Goal: Check status

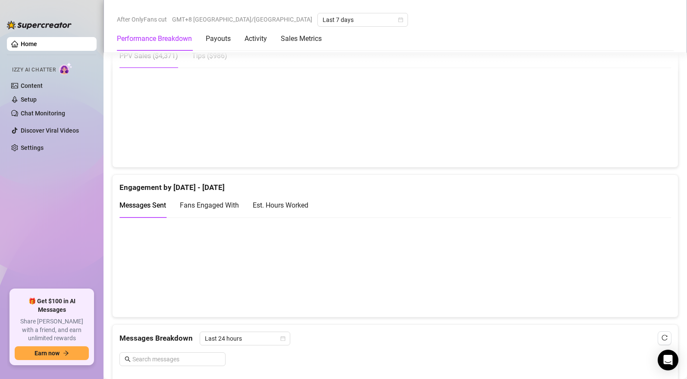
scroll to position [522, 0]
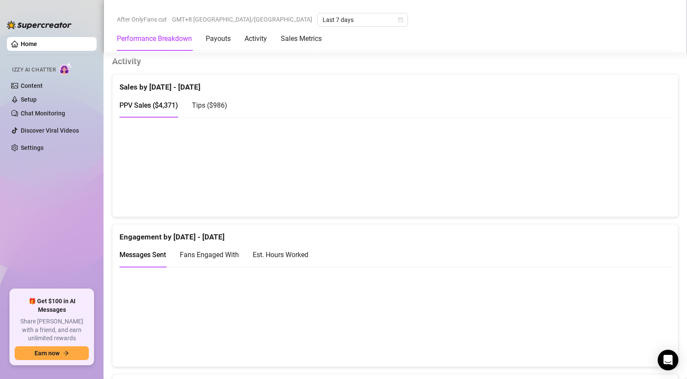
click at [210, 106] on span "Tips ( $986 )" at bounding box center [209, 105] width 35 height 8
click at [167, 107] on span "PPV Sales ( $4,371 )" at bounding box center [148, 105] width 59 height 8
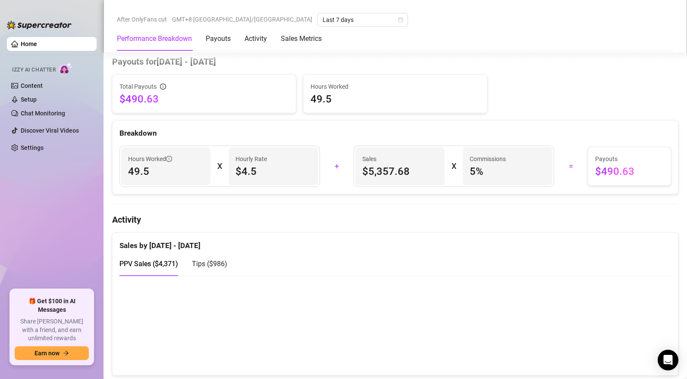
scroll to position [435, 0]
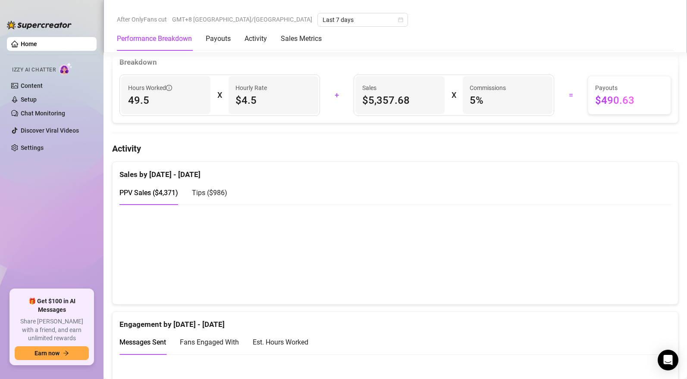
click at [209, 193] on span "Tips ( $986 )" at bounding box center [209, 193] width 35 height 8
click at [177, 191] on span "PPV Sales ( $4,371 )" at bounding box center [148, 193] width 59 height 8
